Goal: Task Accomplishment & Management: Use online tool/utility

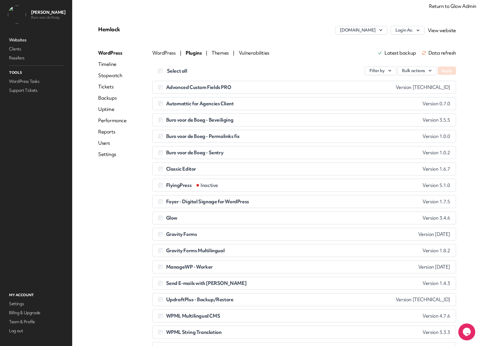
click at [450, 5] on link "Return to Glow Admin" at bounding box center [452, 6] width 47 height 6
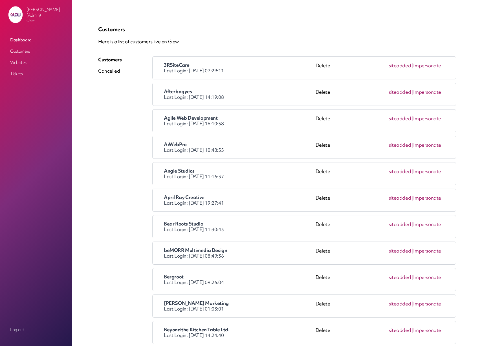
scroll to position [4131, 0]
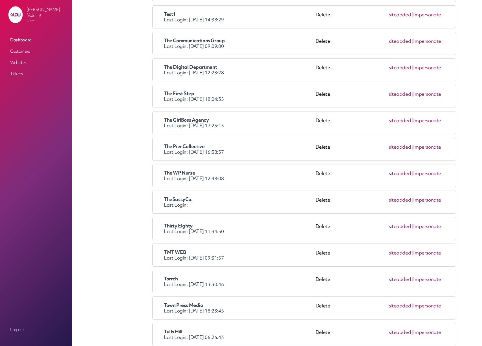
click at [193, 174] on span "The WP Nurse" at bounding box center [179, 173] width 31 height 6
drag, startPoint x: 196, startPoint y: 173, endPoint x: 163, endPoint y: 172, distance: 32.4
click at [163, 172] on div "The WP Nurse Last Login: 2025-08-14 12:48:08 Delete site added | Impersonate" at bounding box center [304, 175] width 292 height 11
copy span "The WP Nurse"
click at [432, 174] on link "Impersonate" at bounding box center [427, 173] width 28 height 6
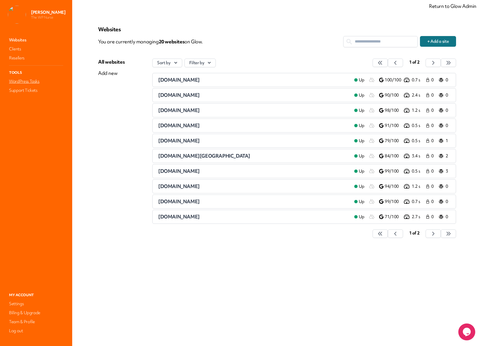
click at [26, 82] on link "WordPress Tasks" at bounding box center [36, 82] width 56 height 8
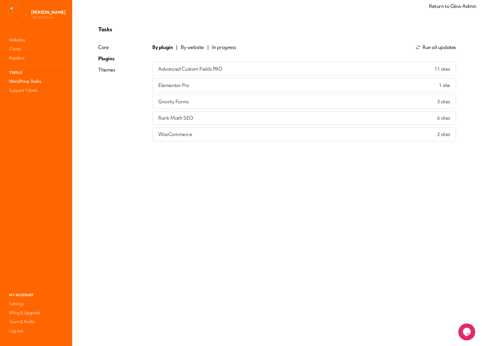
click at [189, 48] on span "By website" at bounding box center [192, 47] width 23 height 7
click at [157, 49] on span "By plugin" at bounding box center [162, 47] width 20 height 7
click at [246, 71] on div "Rank Math SEO 6 site s" at bounding box center [303, 69] width 303 height 14
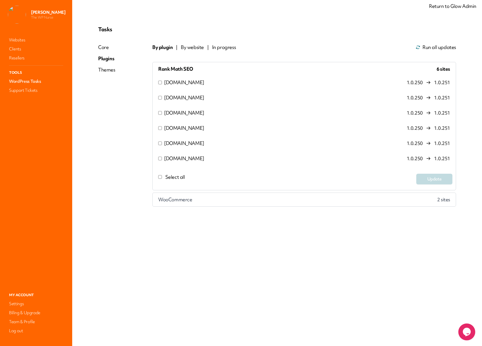
click at [232, 68] on div "Rank Math SEO 6 site s" at bounding box center [303, 69] width 303 height 14
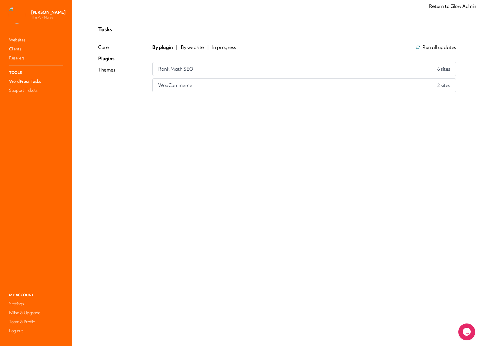
click at [226, 86] on div "WooCommerce 2 site s" at bounding box center [303, 86] width 303 height 14
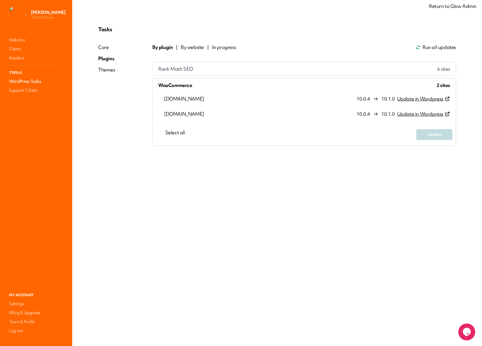
click at [234, 86] on div "WooCommerce 2 site s" at bounding box center [303, 86] width 303 height 14
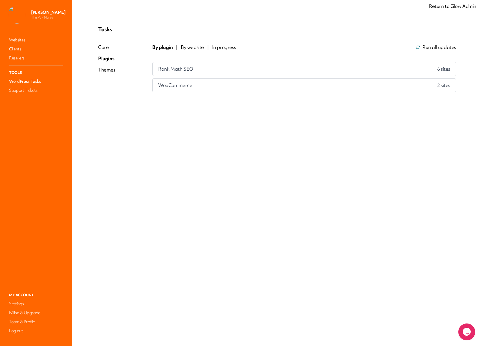
click at [226, 48] on span "In progress" at bounding box center [224, 47] width 24 height 7
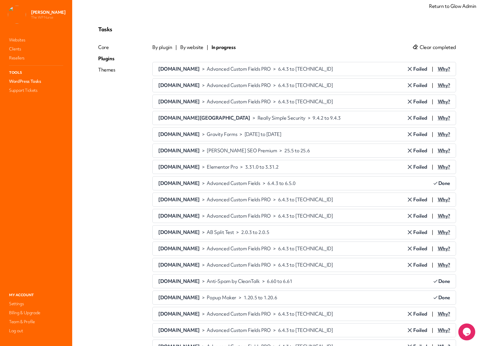
click at [444, 70] on span "Why?" at bounding box center [443, 69] width 12 height 7
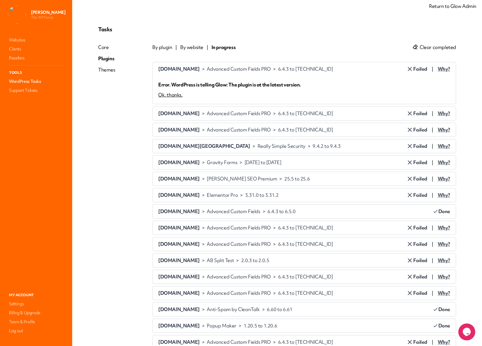
click at [444, 70] on span "Why?" at bounding box center [443, 69] width 12 height 7
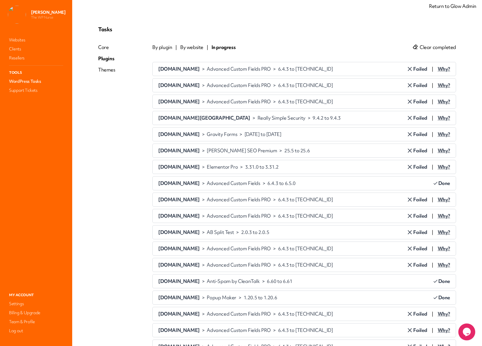
click at [445, 85] on span "Why?" at bounding box center [443, 85] width 12 height 7
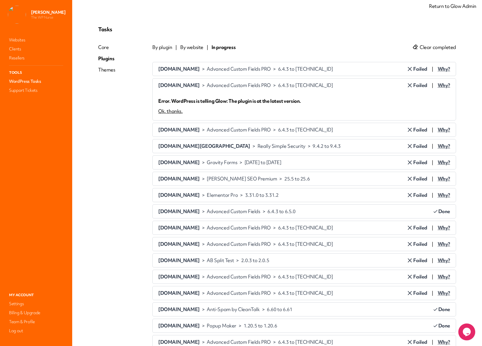
click at [444, 84] on span "Why?" at bounding box center [443, 85] width 12 height 7
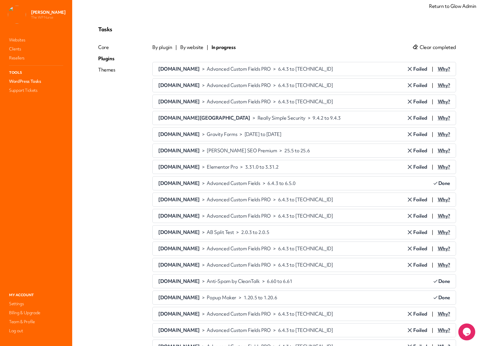
click at [444, 99] on span "Why?" at bounding box center [443, 101] width 12 height 7
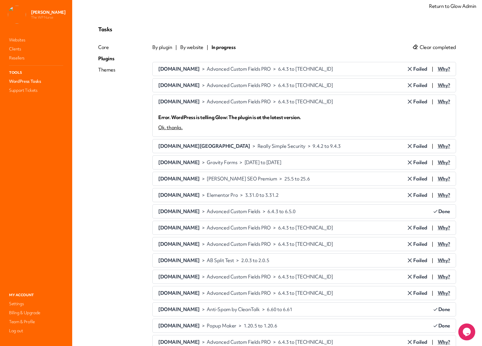
click at [444, 99] on span "Why?" at bounding box center [443, 101] width 12 height 7
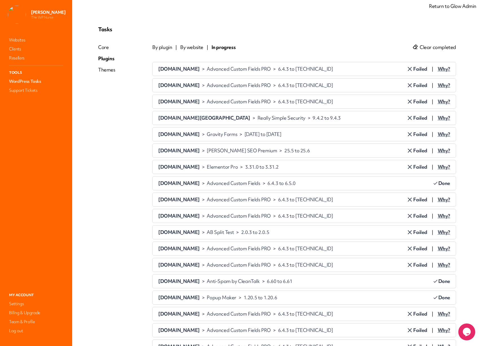
click at [188, 47] on span "By website" at bounding box center [191, 47] width 23 height 7
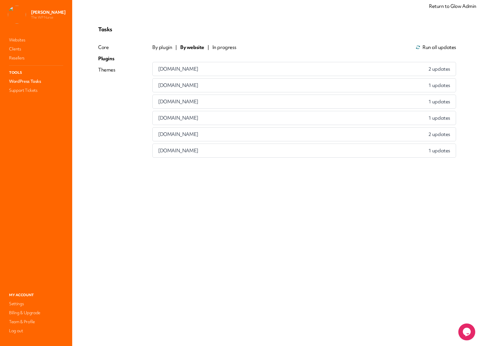
click at [163, 46] on span "By plugin" at bounding box center [162, 47] width 20 height 7
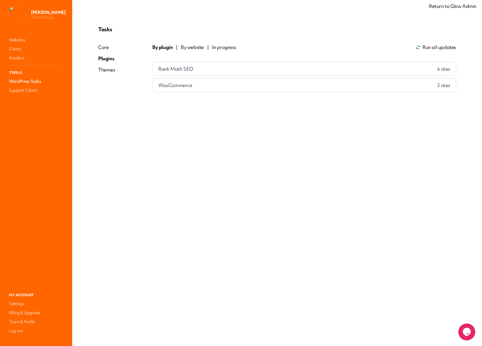
click at [191, 47] on span "By website" at bounding box center [192, 47] width 23 height 7
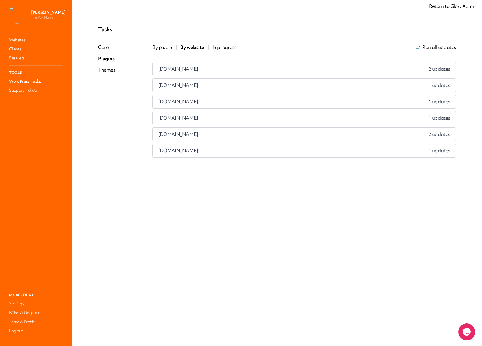
click at [325, 78] on li "premiumhealth.org.uk 1 updates" at bounding box center [304, 85] width 304 height 14
click at [322, 75] on div "moorishlypet.co.uk 2 updates" at bounding box center [303, 69] width 303 height 14
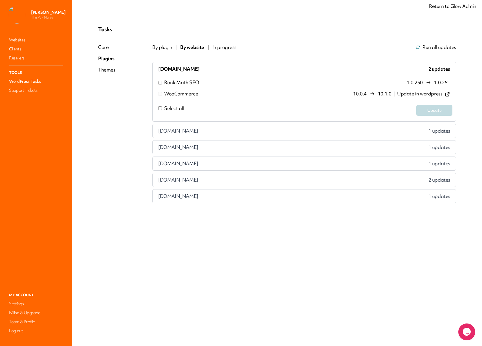
click at [161, 54] on div "By plugin | By website | In progress Run all updates moorishlypet.co.uk 2 updat…" at bounding box center [304, 124] width 304 height 160
click at [161, 50] on span "By plugin" at bounding box center [162, 47] width 20 height 7
